Goal: Information Seeking & Learning: Learn about a topic

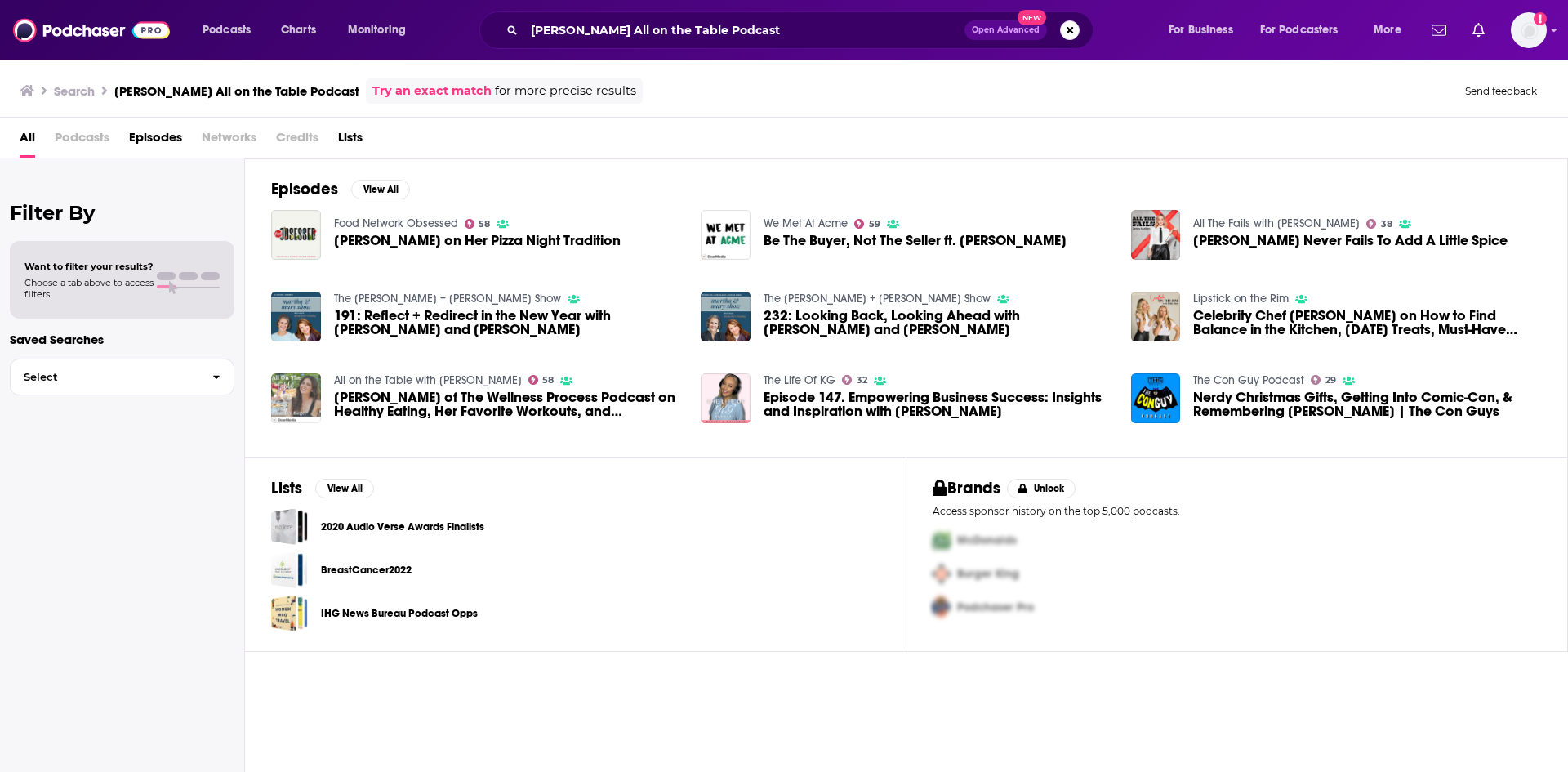
click at [273, 384] on img "Elizabeth Endres of The Wellness Process Podcast on Healthy Eating, Her Favorit…" at bounding box center [296, 398] width 50 height 50
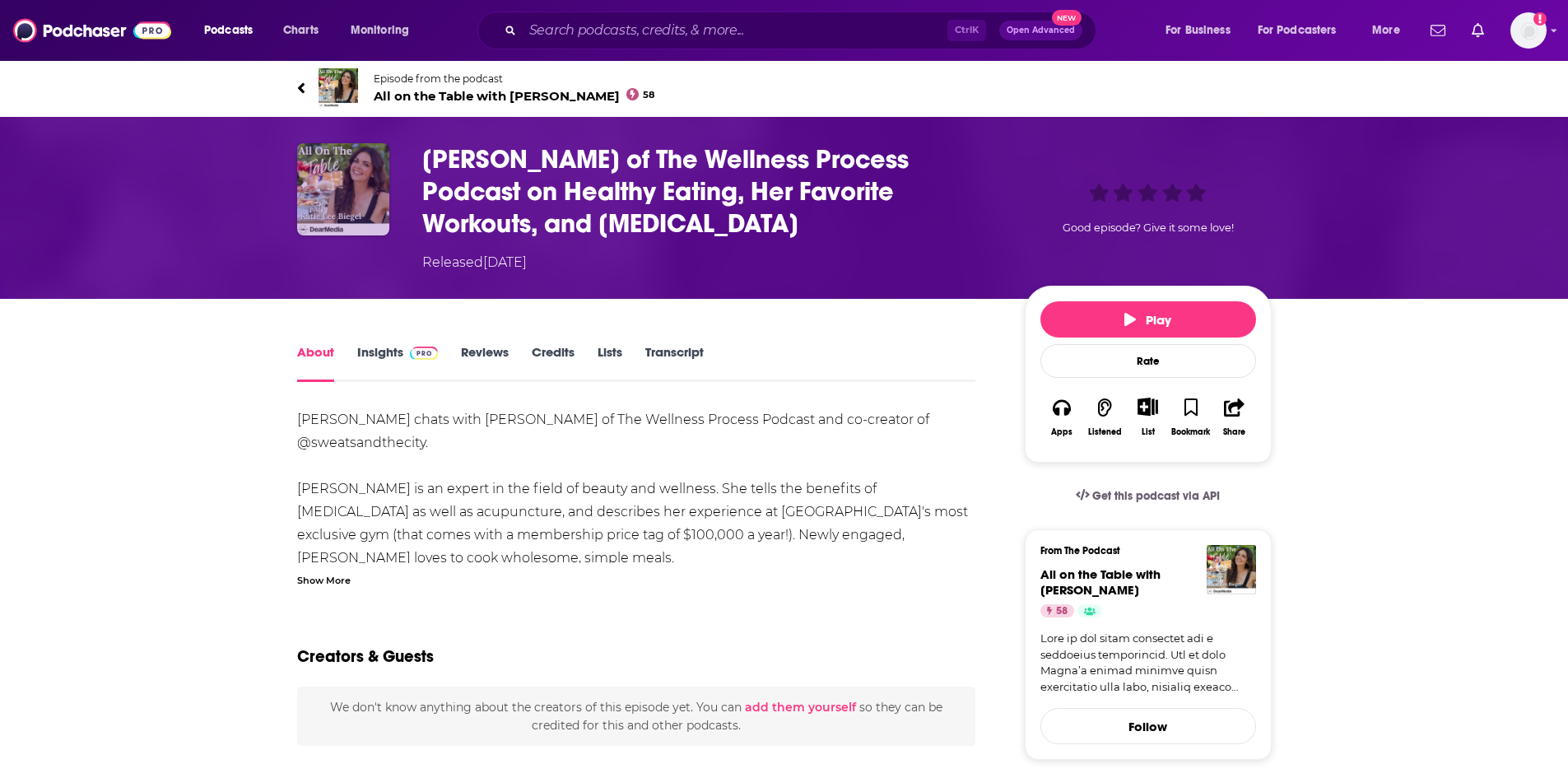
click at [337, 192] on img "Elizabeth Endres of The Wellness Process Podcast on Healthy Eating, Her Favorit…" at bounding box center [343, 189] width 92 height 92
click at [412, 96] on span "All on the Table with [PERSON_NAME] 58" at bounding box center [515, 95] width 281 height 16
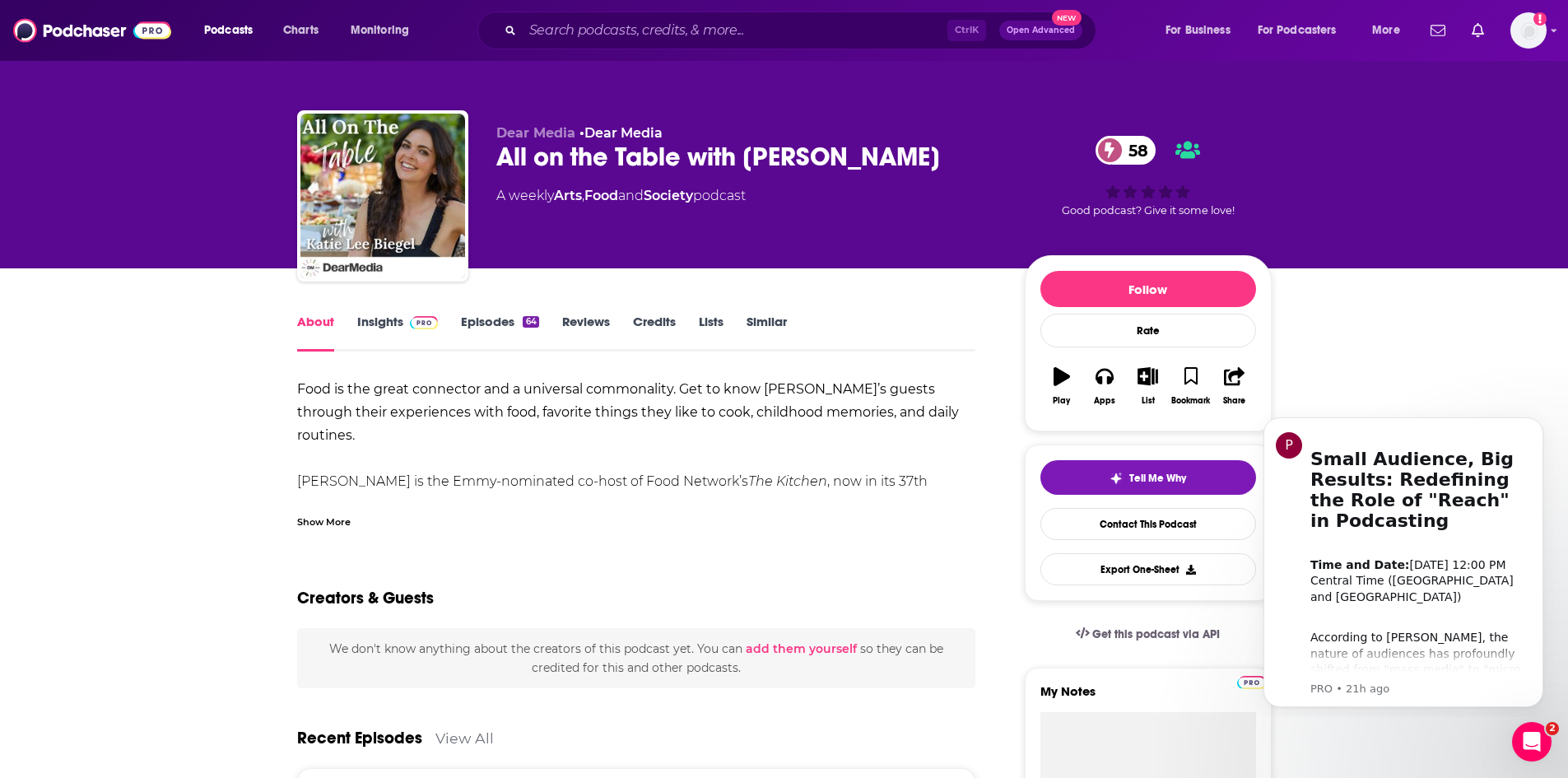
click at [367, 325] on link "Insights" at bounding box center [397, 332] width 81 height 38
